Goal: Check status

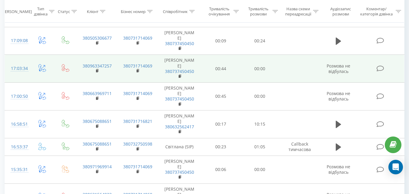
scroll to position [91, 0]
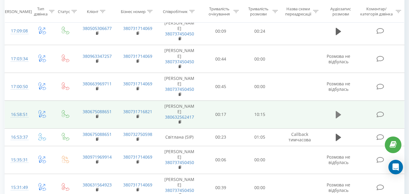
click at [341, 110] on button at bounding box center [338, 114] width 9 height 9
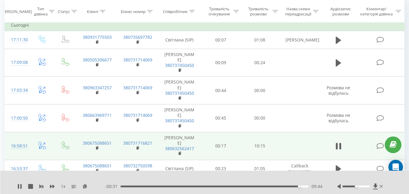
scroll to position [30, 0]
